Goal: Task Accomplishment & Management: Manage account settings

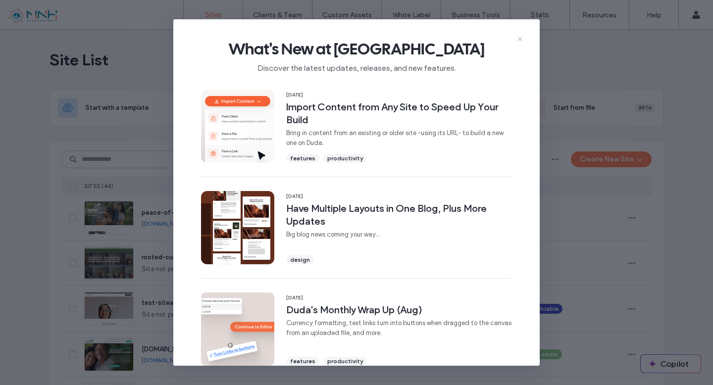
click at [519, 41] on icon at bounding box center [520, 39] width 8 height 8
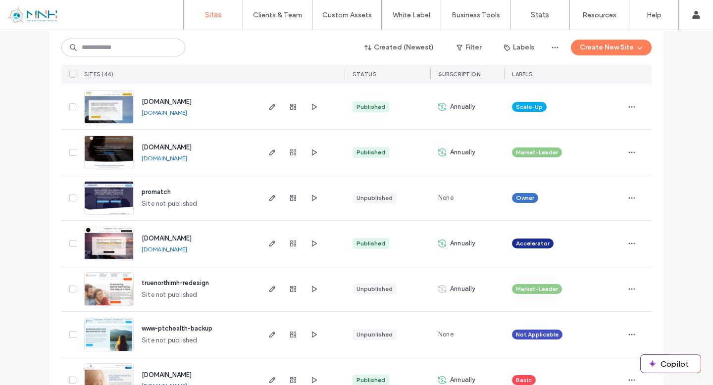
scroll to position [290, 0]
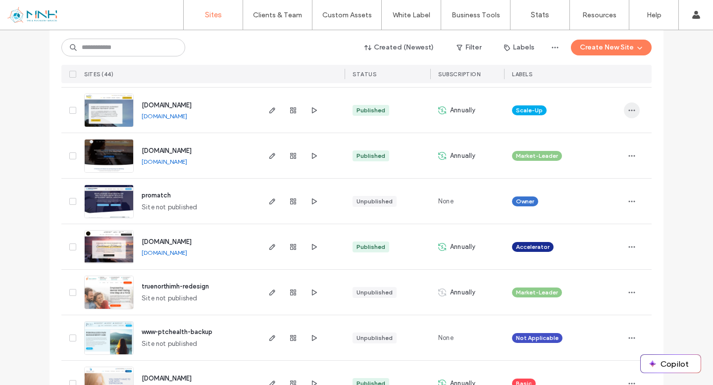
click at [631, 108] on icon "button" at bounding box center [632, 111] width 8 height 8
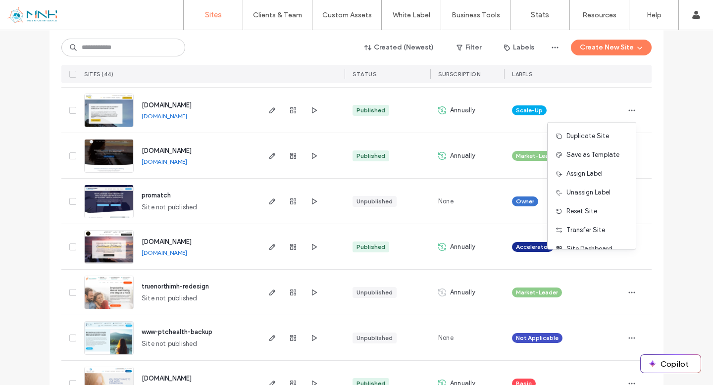
click at [587, 111] on div "Scale-Up" at bounding box center [564, 111] width 104 height 22
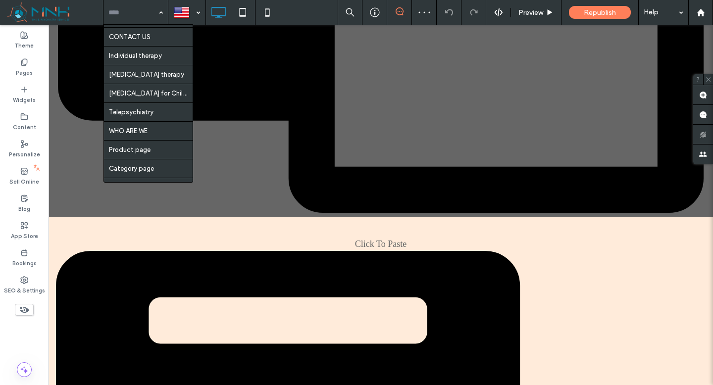
scroll to position [111, 0]
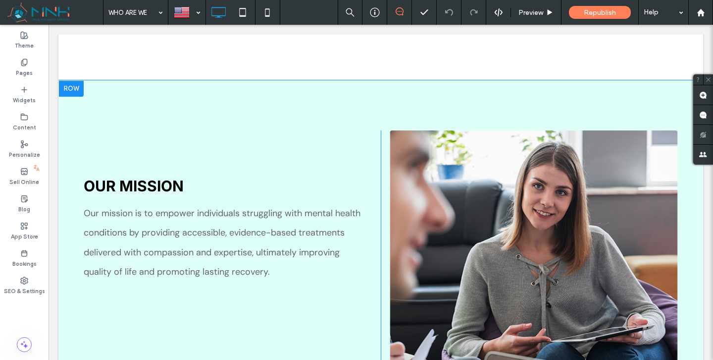
scroll to position [1321, 0]
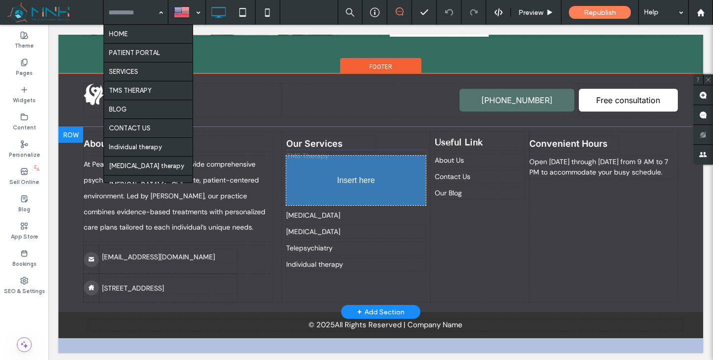
drag, startPoint x: 312, startPoint y: 178, endPoint x: 300, endPoint y: 157, distance: 24.8
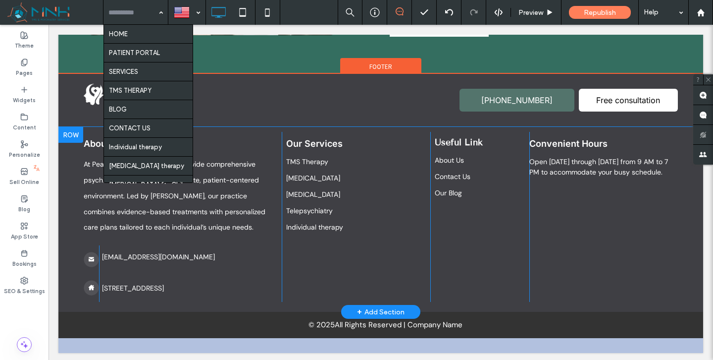
click at [146, 12] on input at bounding box center [133, 12] width 50 height 25
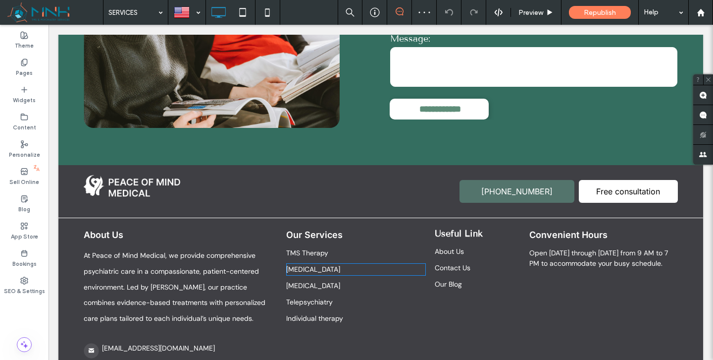
scroll to position [1268, 0]
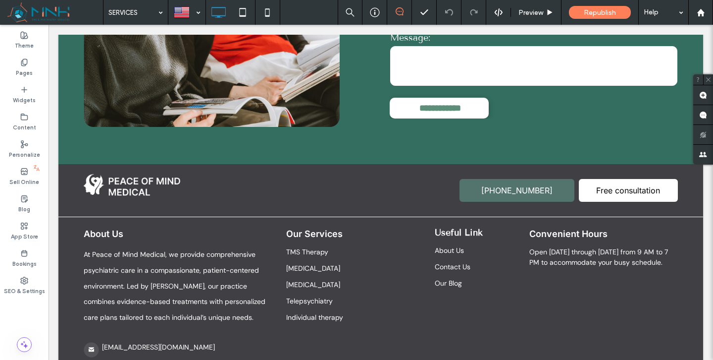
click at [136, 11] on input at bounding box center [133, 12] width 50 height 25
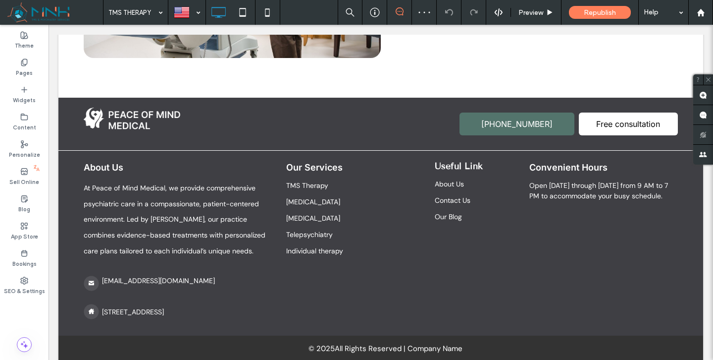
scroll to position [1452, 0]
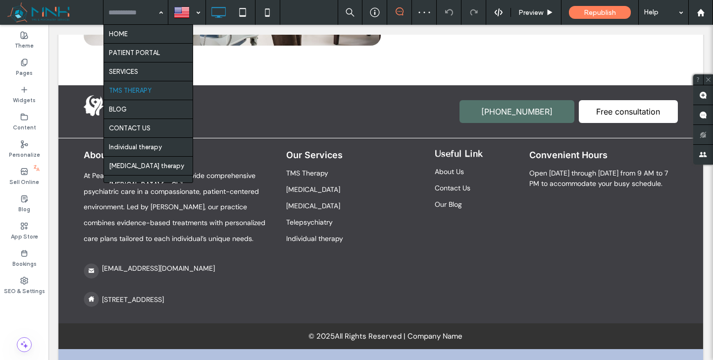
click at [125, 9] on input at bounding box center [133, 12] width 50 height 25
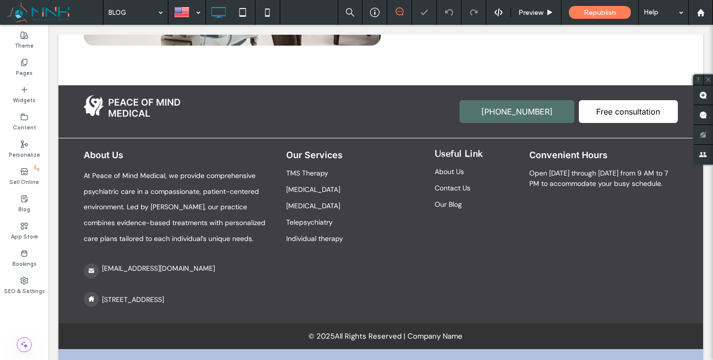
click at [128, 18] on input at bounding box center [133, 12] width 50 height 25
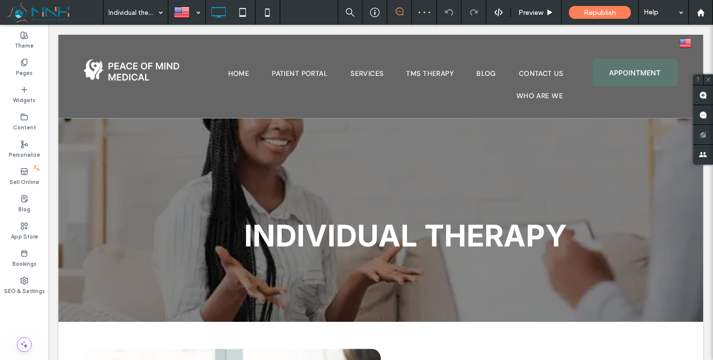
click at [141, 17] on input at bounding box center [133, 12] width 50 height 25
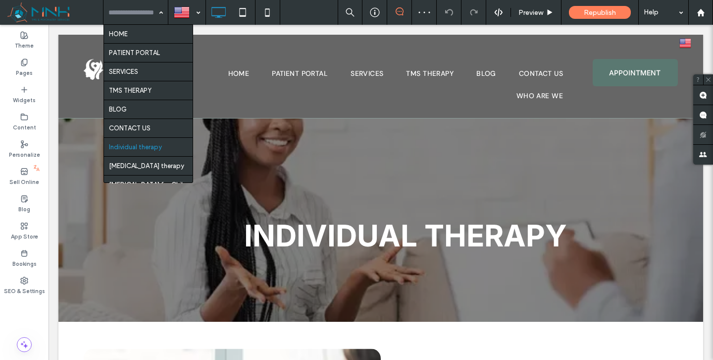
scroll to position [111, 0]
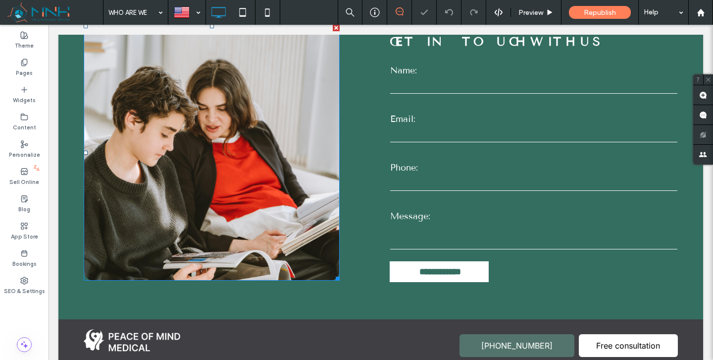
scroll to position [1321, 0]
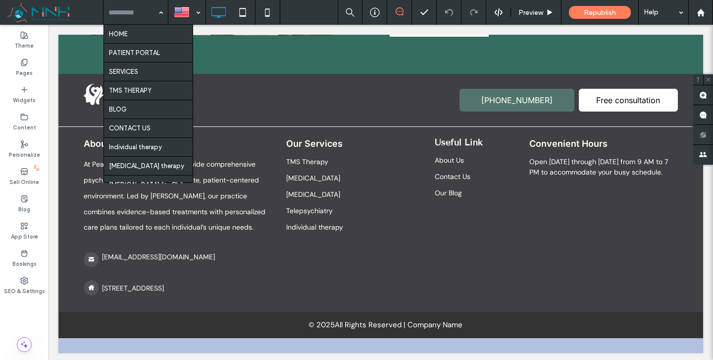
click at [138, 14] on input at bounding box center [133, 12] width 50 height 25
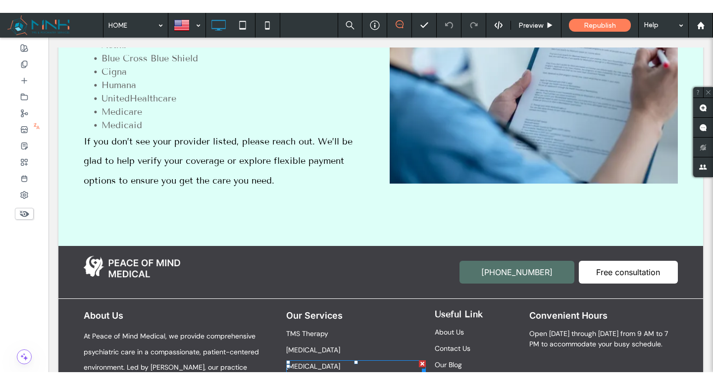
scroll to position [2845, 0]
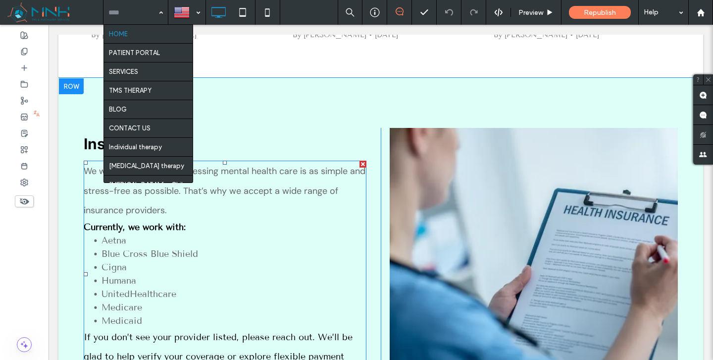
click at [140, 315] on span "Medicaid" at bounding box center [122, 320] width 41 height 11
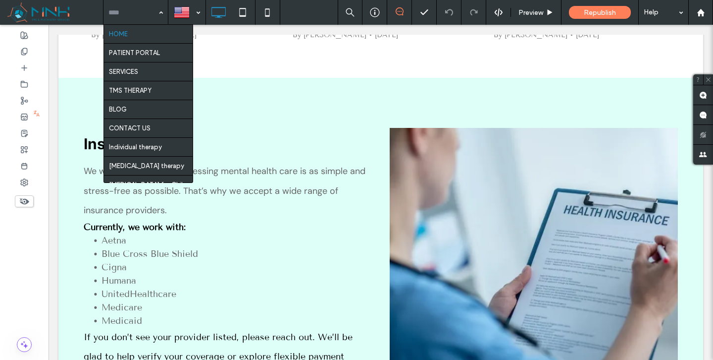
click at [145, 314] on li "Medicaid" at bounding box center [234, 320] width 265 height 13
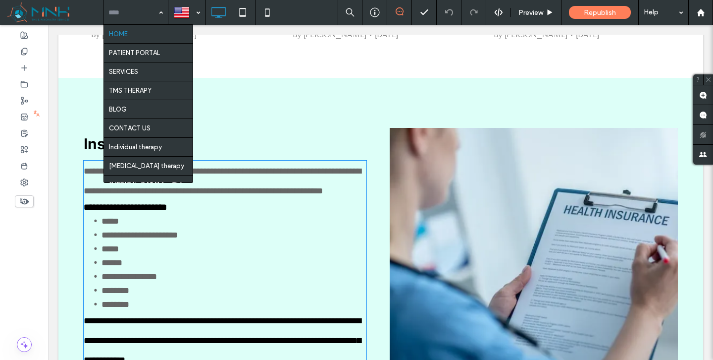
click at [145, 297] on li "********" at bounding box center [234, 304] width 265 height 14
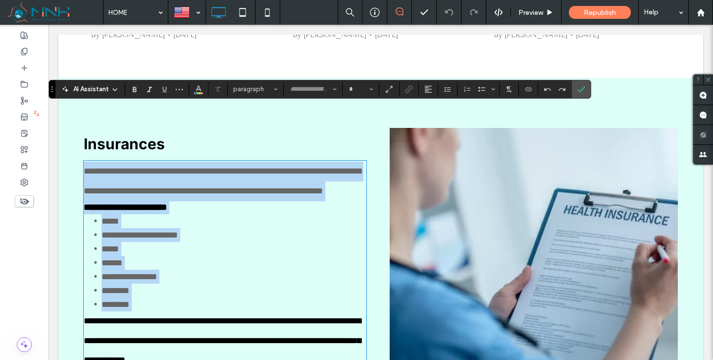
type input "**"
click at [145, 297] on li "********" at bounding box center [234, 304] width 265 height 14
type input "**********"
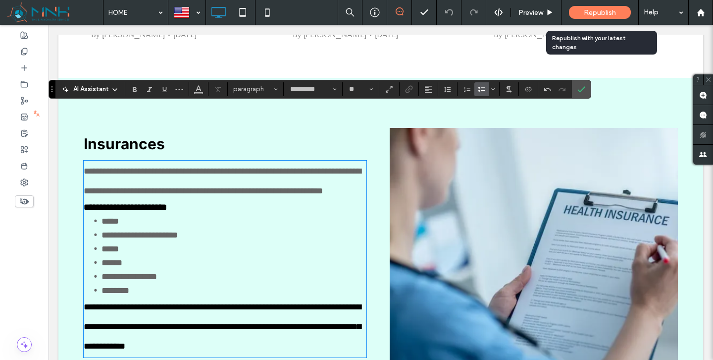
click at [593, 17] on div "Republish" at bounding box center [600, 12] width 62 height 13
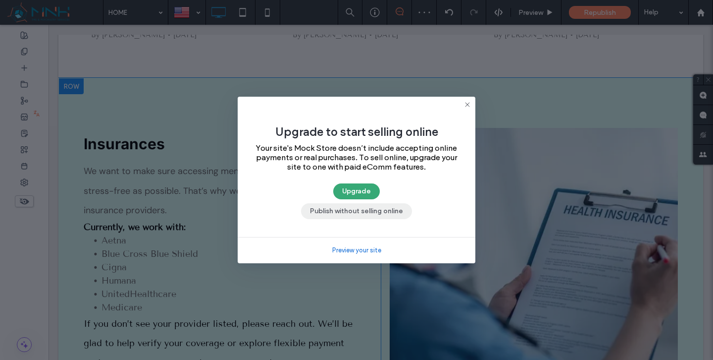
click at [373, 215] on button "Publish without selling online" at bounding box center [356, 211] width 111 height 16
